Goal: Information Seeking & Learning: Stay updated

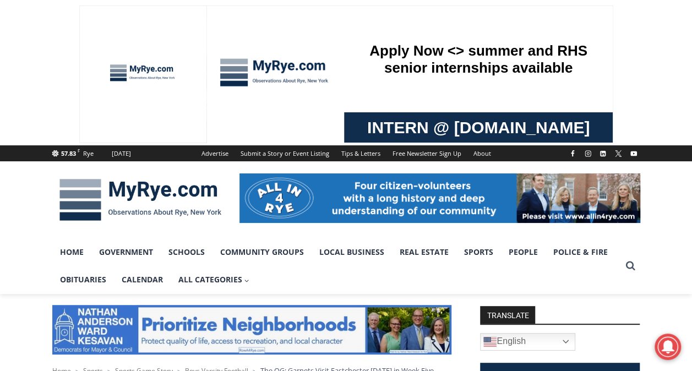
click at [141, 185] on img at bounding box center [140, 199] width 176 height 57
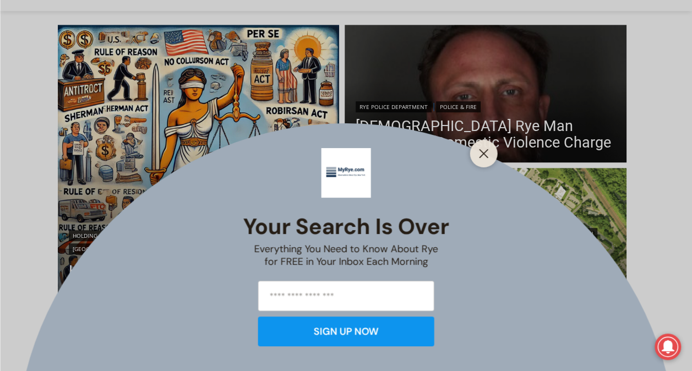
scroll to position [283, 0]
click at [489, 152] on button "Close" at bounding box center [483, 153] width 15 height 15
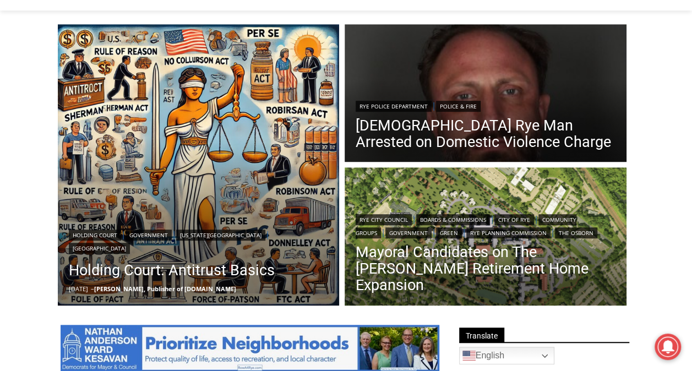
click at [523, 132] on link "[DEMOGRAPHIC_DATA] Rye Man Arrested on Domestic Violence Charge" at bounding box center [486, 133] width 260 height 33
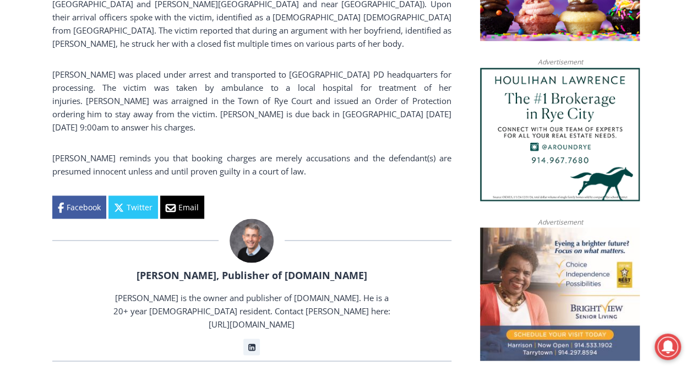
scroll to position [851, 0]
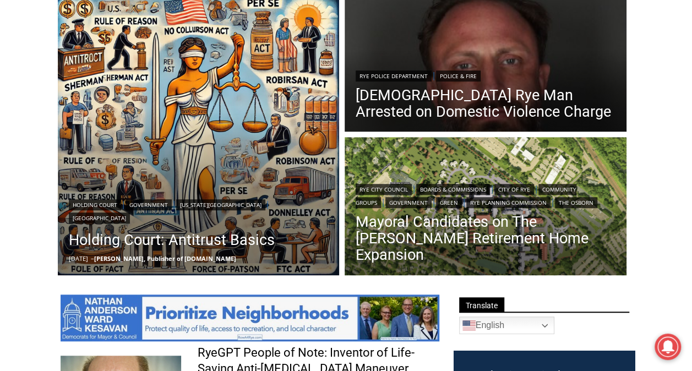
scroll to position [304, 0]
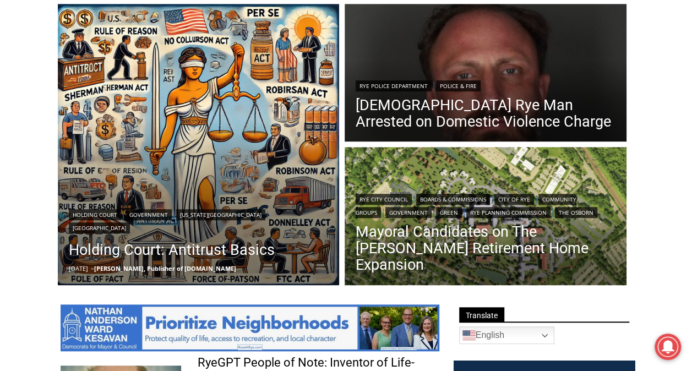
click at [474, 250] on link "Mayoral Candidates on The [PERSON_NAME] Retirement Home Expansion" at bounding box center [486, 248] width 260 height 50
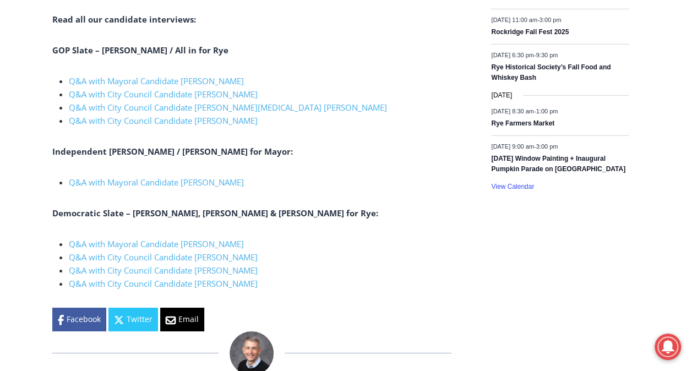
scroll to position [1745, 0]
